Goal: Use online tool/utility: Utilize a website feature to perform a specific function

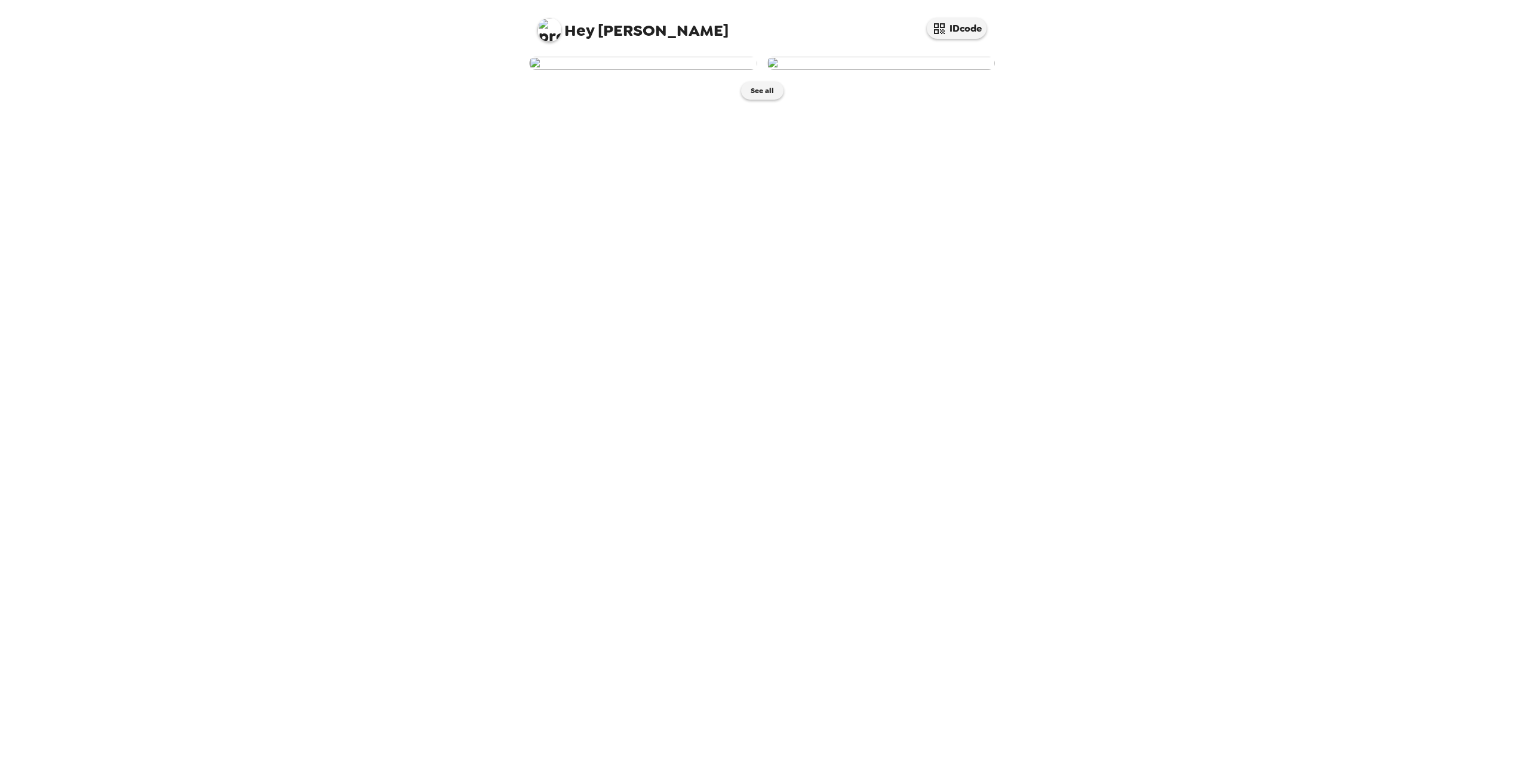
click at [889, 70] on img at bounding box center [880, 63] width 228 height 13
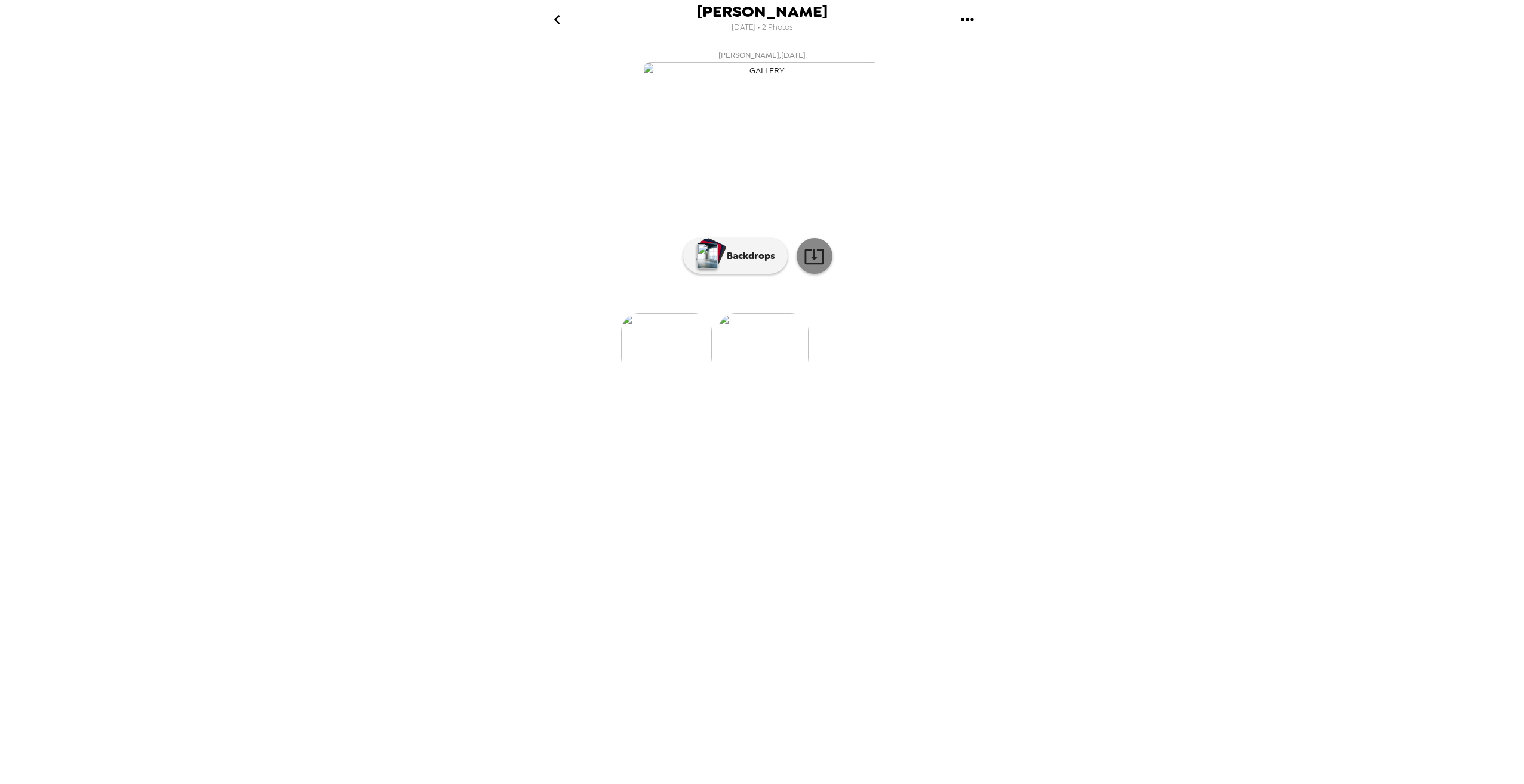
click at [817, 266] on icon at bounding box center [814, 256] width 21 height 21
click at [754, 264] on p "Backdrops" at bounding box center [747, 256] width 54 height 14
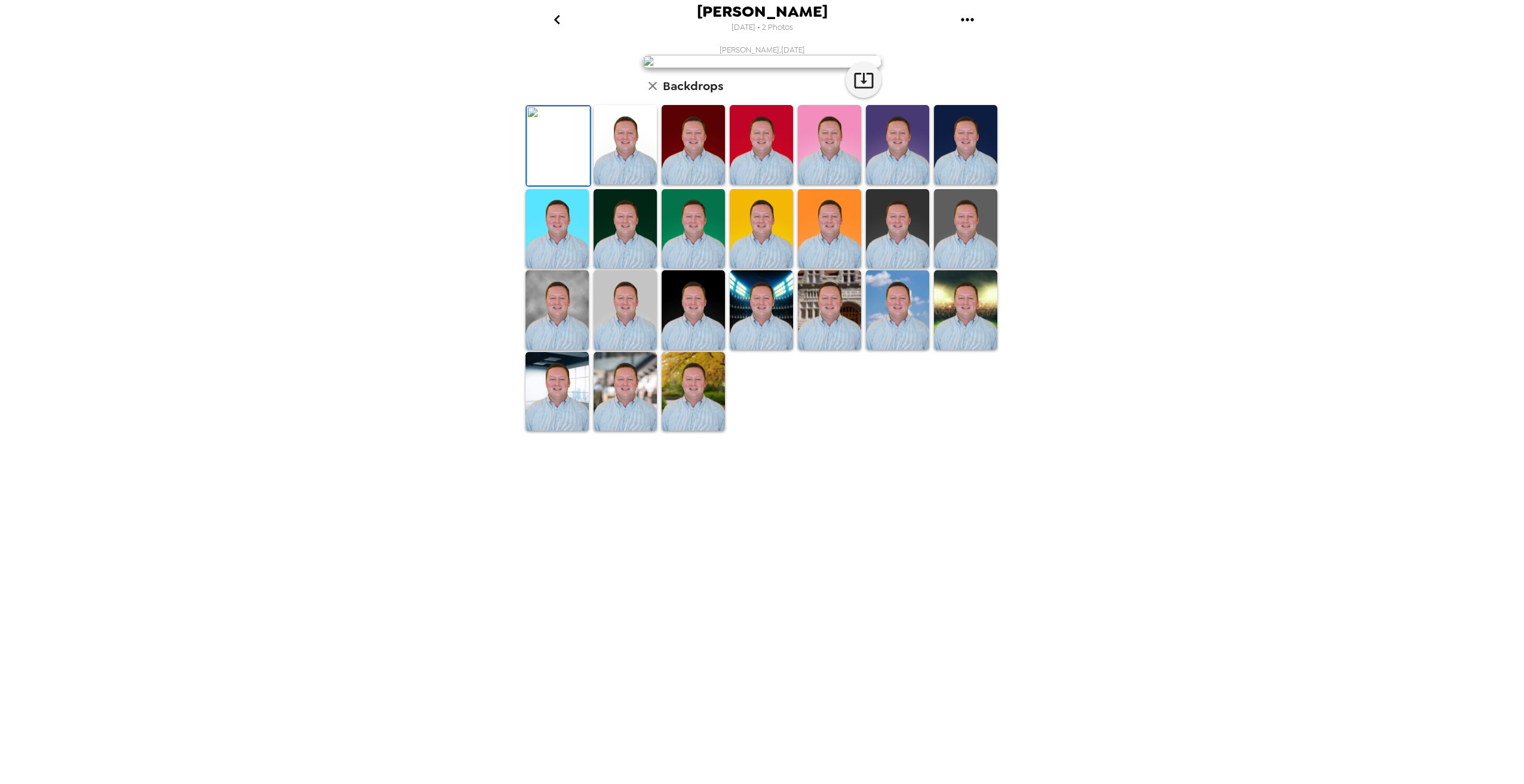
click at [632, 432] on img at bounding box center [625, 392] width 63 height 79
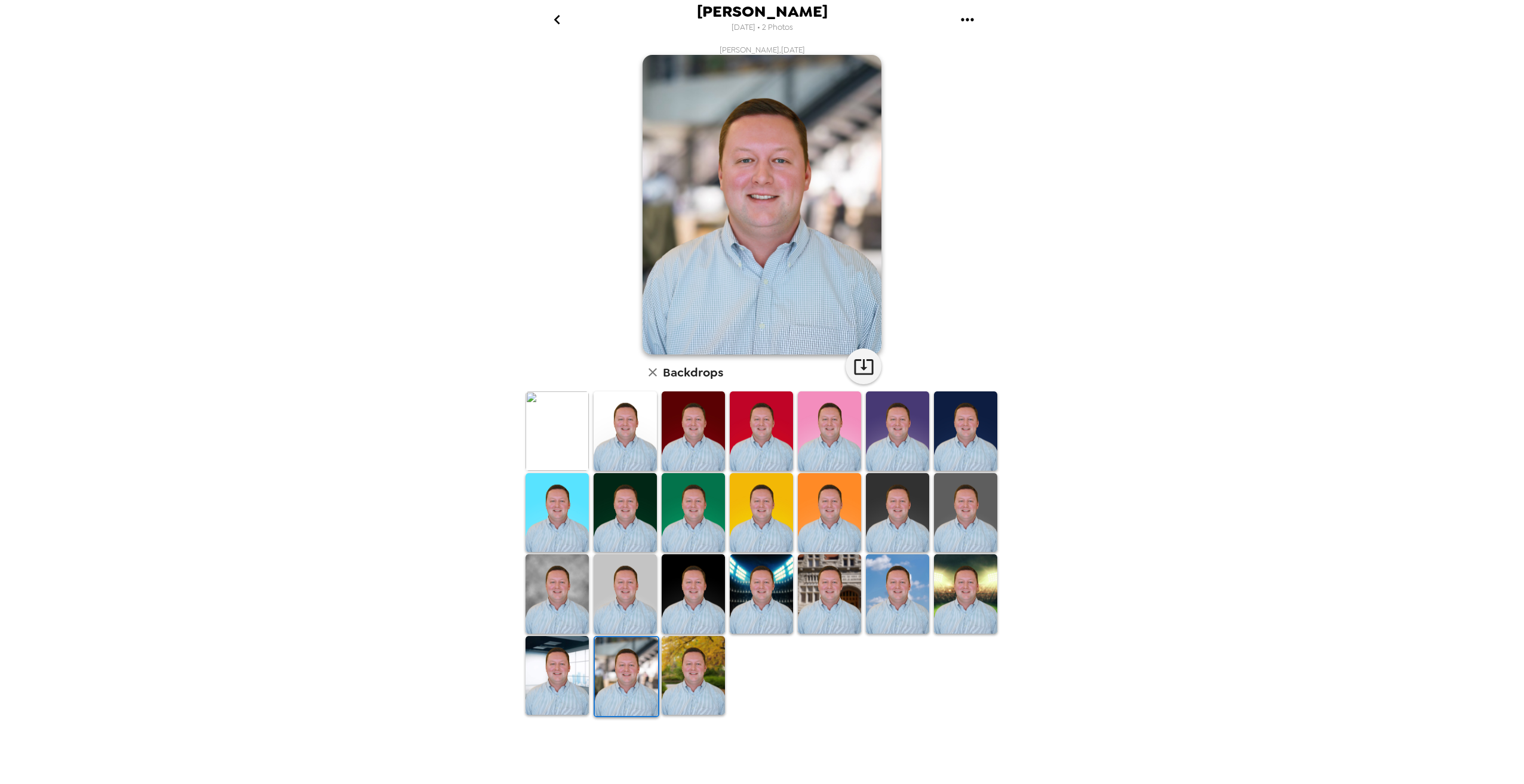
click at [564, 710] on img at bounding box center [557, 675] width 63 height 79
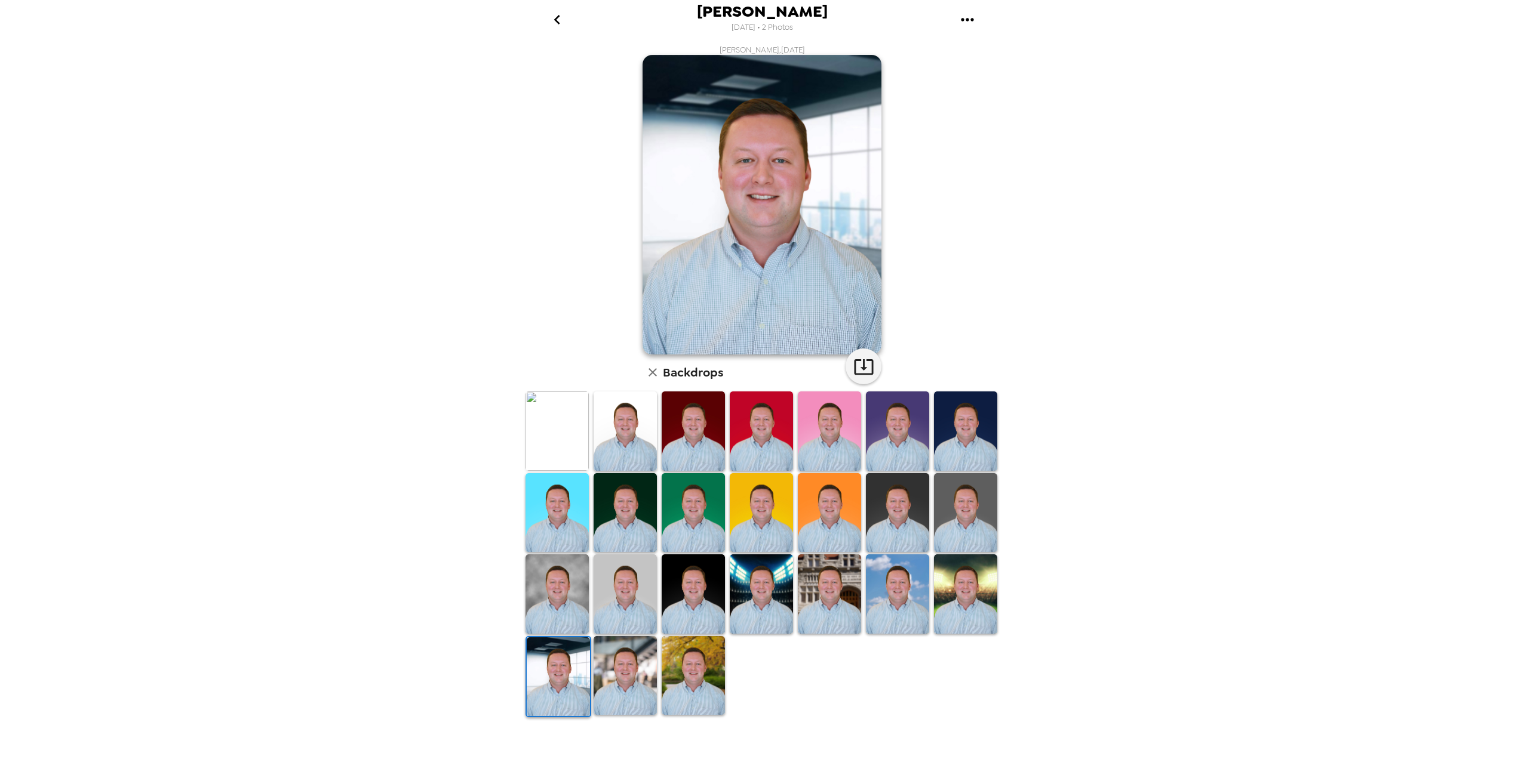
click at [604, 689] on img at bounding box center [625, 675] width 63 height 79
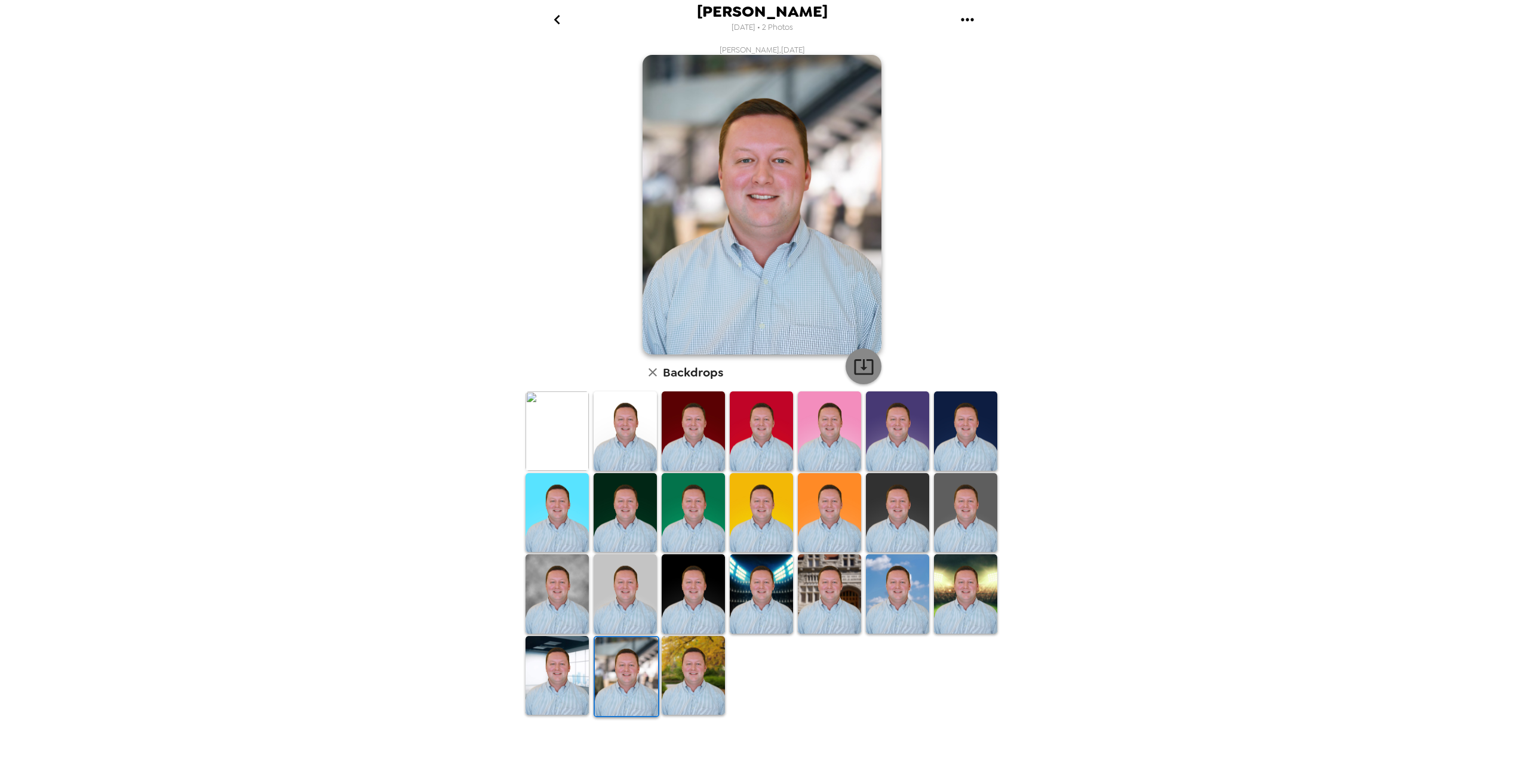
click at [857, 369] on icon "button" at bounding box center [864, 367] width 21 height 21
